Goal: Information Seeking & Learning: Learn about a topic

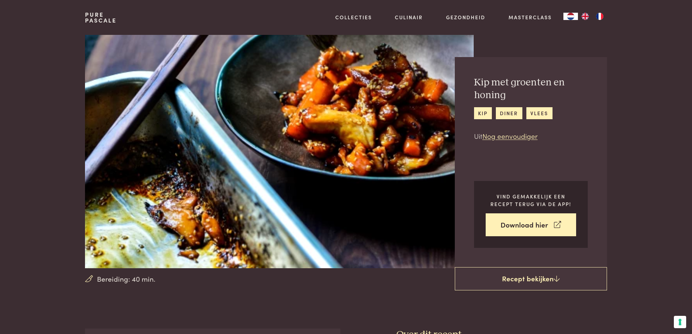
scroll to position [36, 0]
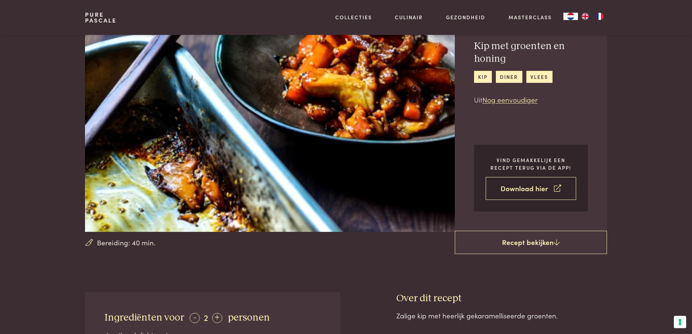
click at [520, 189] on link "Download hier" at bounding box center [531, 188] width 90 height 23
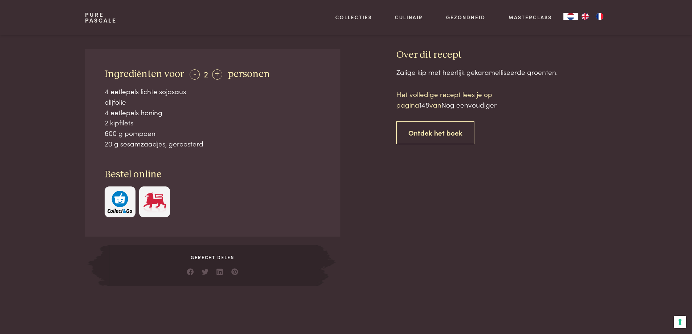
scroll to position [218, 0]
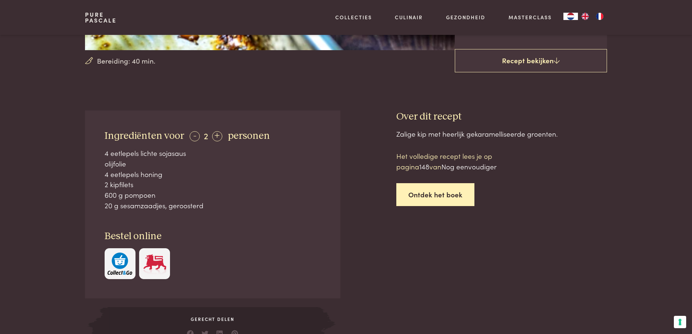
click at [424, 194] on link "Ontdek het boek" at bounding box center [435, 194] width 78 height 23
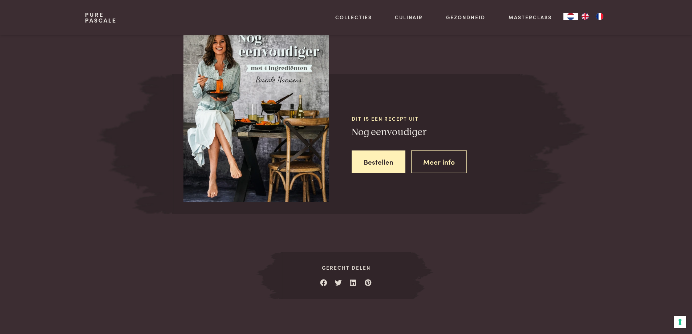
scroll to position [642, 0]
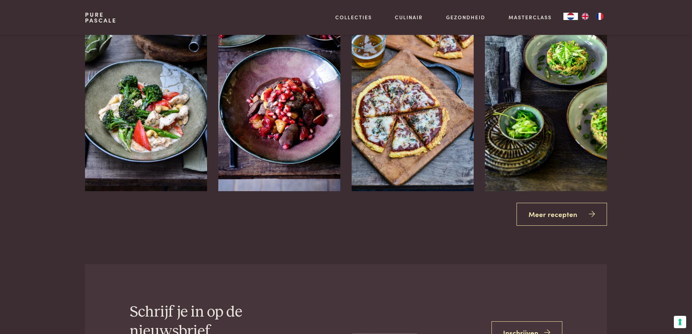
scroll to position [1005, 0]
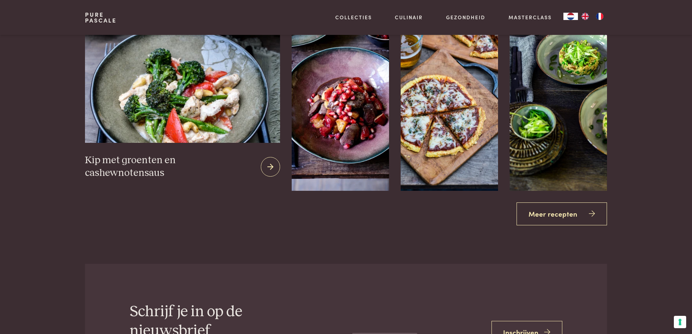
click at [272, 169] on icon at bounding box center [270, 167] width 6 height 11
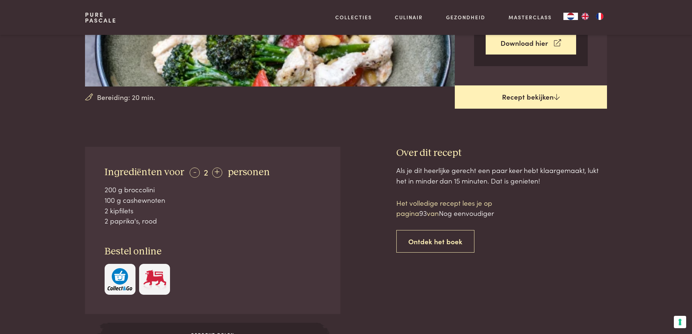
click at [542, 95] on link "Recept bekijken" at bounding box center [531, 96] width 152 height 23
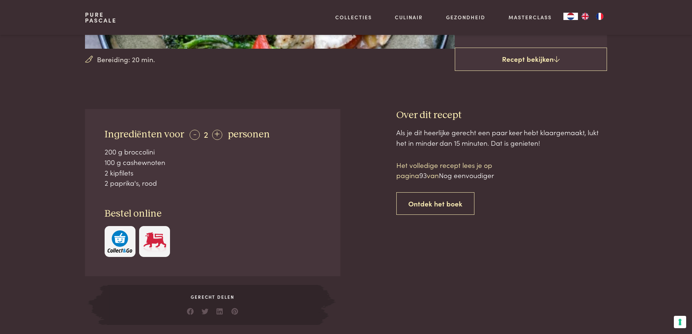
scroll to position [147, 0]
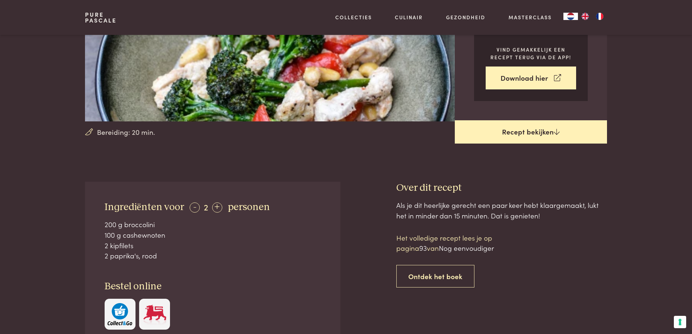
click at [559, 132] on link "Recept bekijken" at bounding box center [531, 131] width 152 height 23
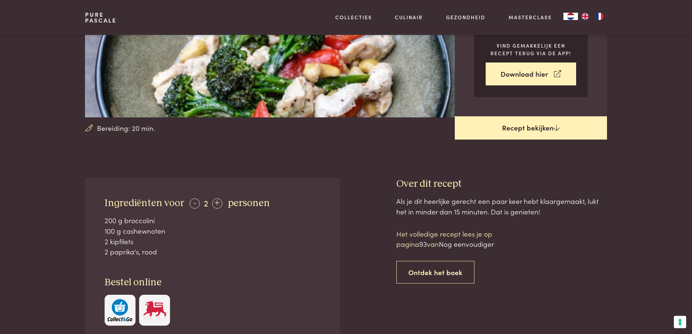
scroll to position [110, 0]
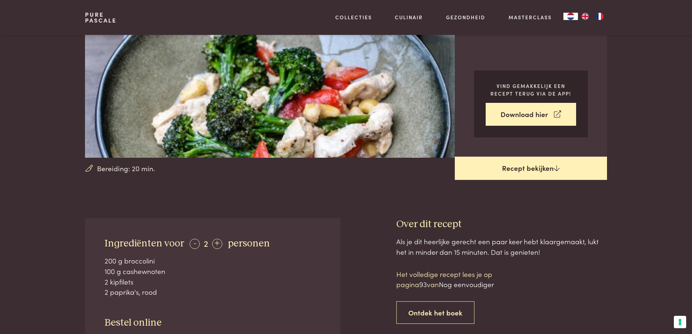
click at [527, 168] on link "Recept bekijken" at bounding box center [531, 168] width 152 height 23
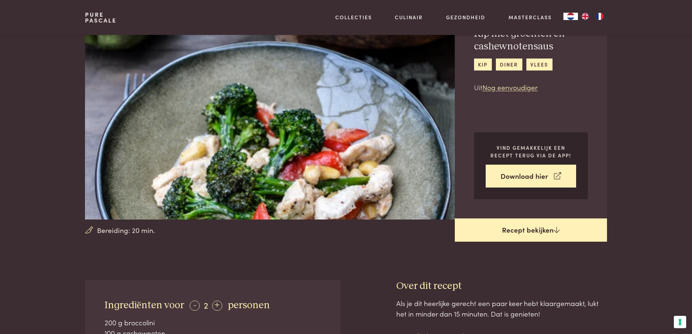
scroll to position [38, 0]
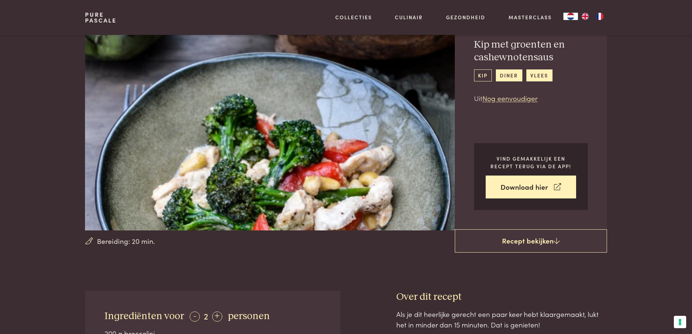
click at [481, 74] on link "kip" at bounding box center [483, 75] width 18 height 12
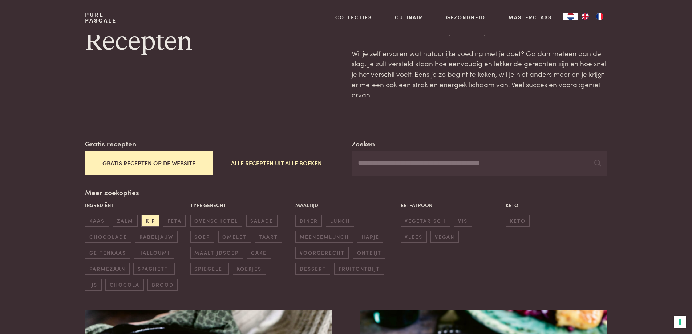
scroll to position [145, 0]
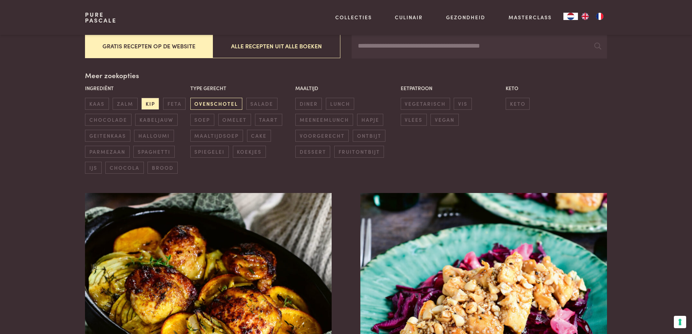
click at [229, 104] on span "ovenschotel" at bounding box center [216, 104] width 52 height 12
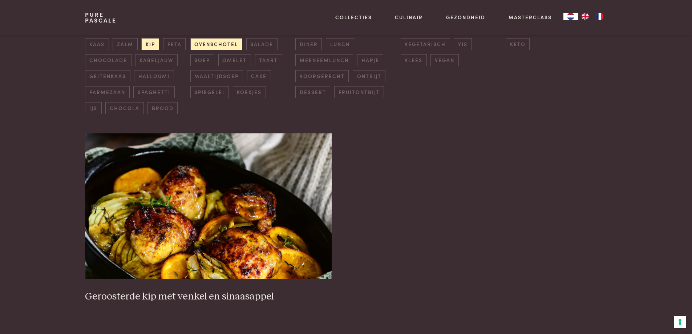
scroll to position [203, 0]
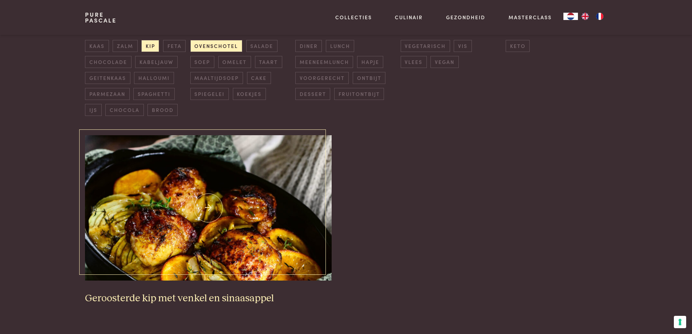
click at [243, 242] on img at bounding box center [208, 207] width 246 height 145
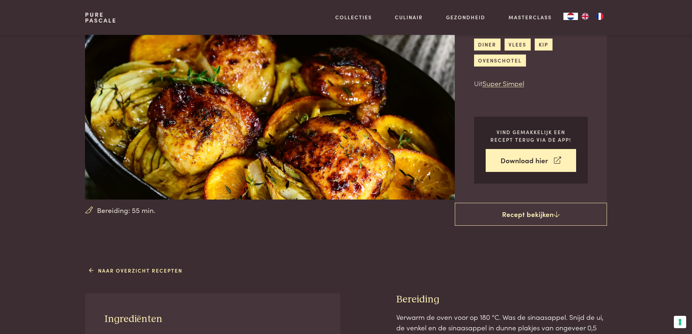
scroll to position [73, 0]
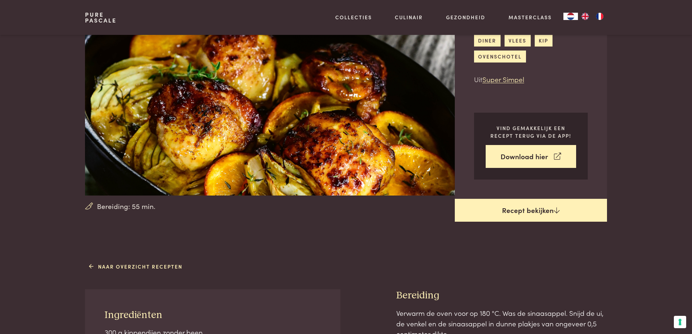
click at [558, 212] on icon at bounding box center [557, 210] width 6 height 7
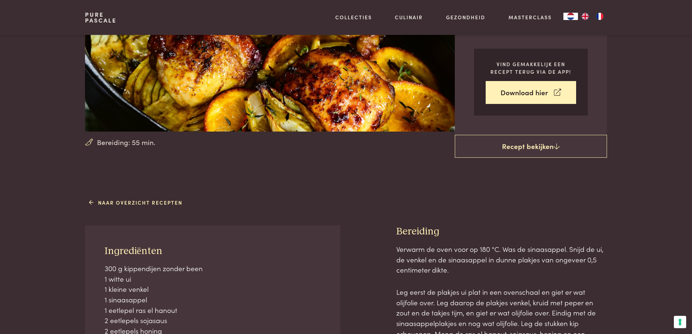
scroll to position [36, 0]
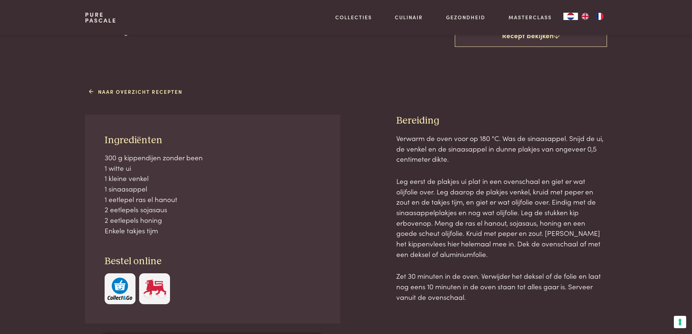
scroll to position [260, 0]
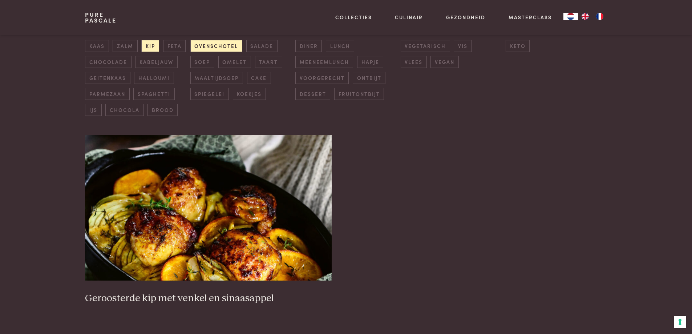
scroll to position [167, 0]
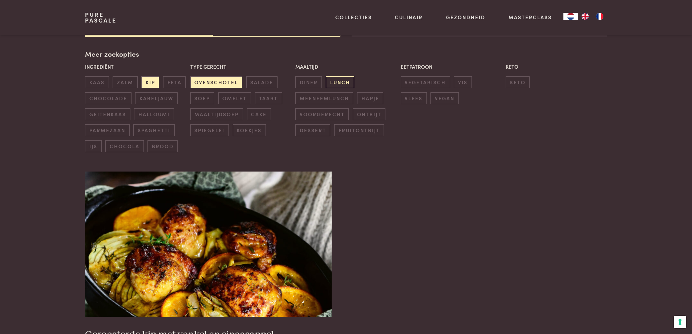
click at [338, 81] on span "lunch" at bounding box center [340, 82] width 28 height 12
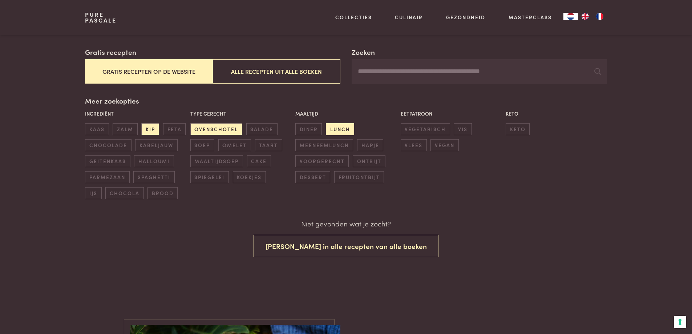
scroll to position [119, 0]
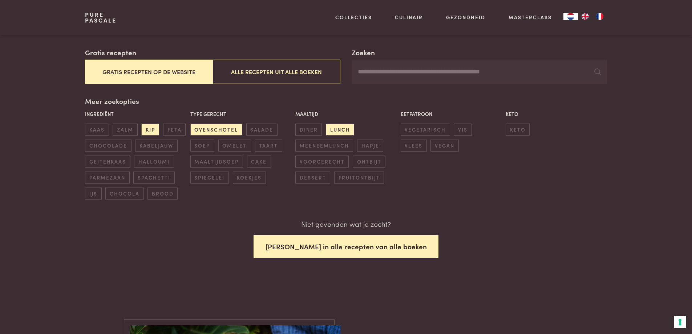
click at [348, 248] on button "Zoek in alle recepten van alle boeken" at bounding box center [346, 246] width 185 height 23
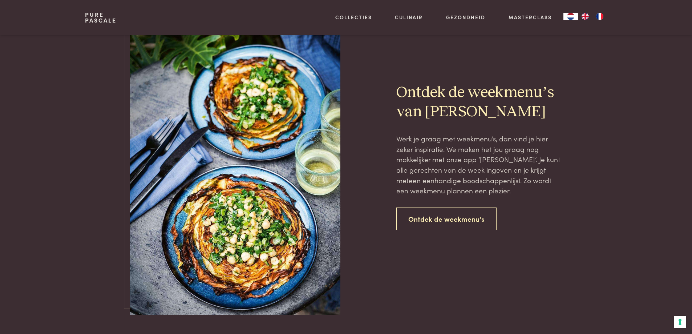
scroll to position [446, 0]
click at [429, 222] on link "Ontdek de weekmenu's" at bounding box center [446, 218] width 100 height 23
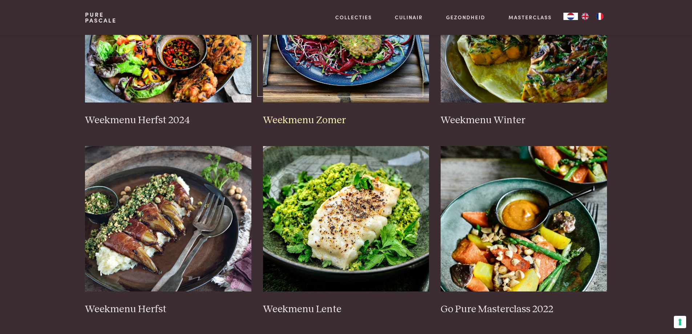
scroll to position [254, 0]
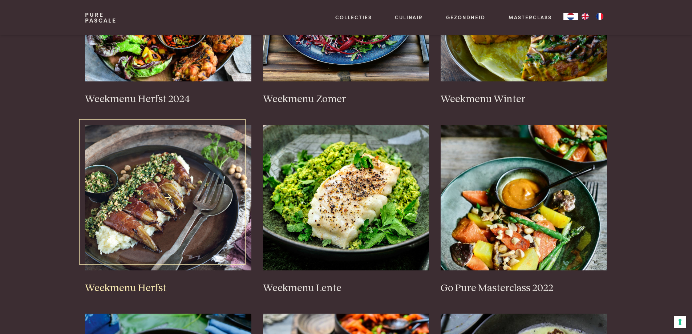
click at [185, 212] on img at bounding box center [168, 197] width 166 height 145
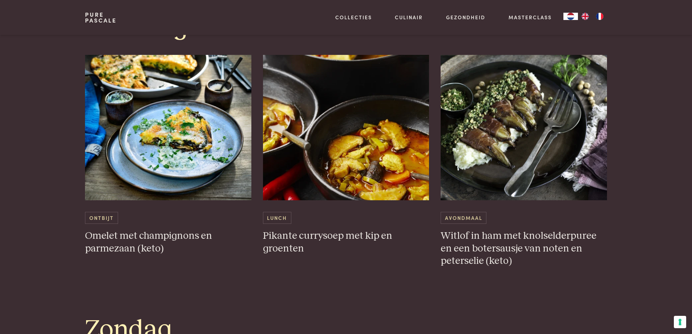
scroll to position [1852, 0]
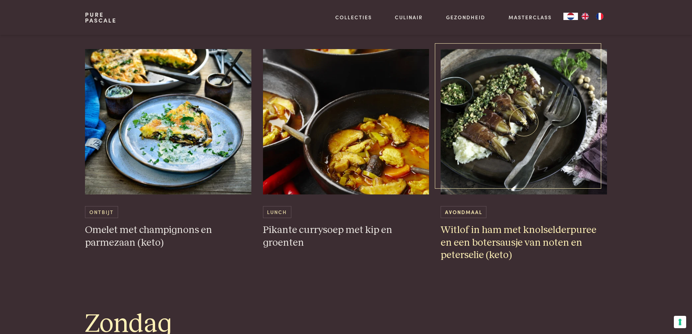
click at [486, 170] on img at bounding box center [524, 121] width 166 height 145
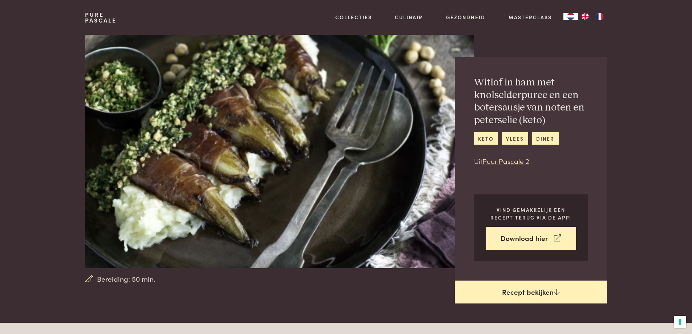
click at [557, 293] on icon at bounding box center [557, 291] width 6 height 7
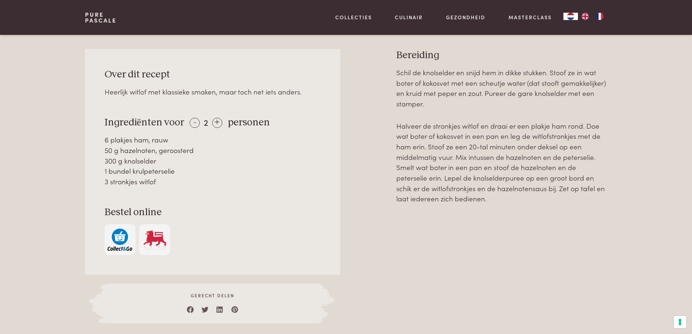
scroll to position [323, 0]
